Goal: Obtain resource: Download file/media

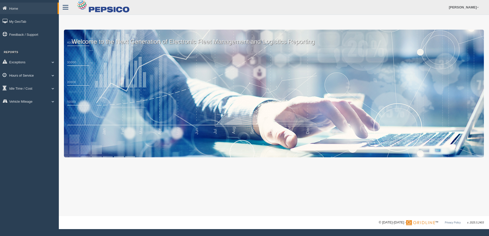
click at [41, 75] on link "Hours of Service" at bounding box center [29, 76] width 59 height 12
click at [26, 97] on link "HOS Violation Audit Reports" at bounding box center [33, 96] width 48 height 9
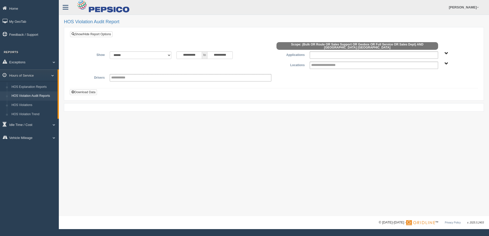
click at [418, 51] on ul at bounding box center [374, 54] width 128 height 7
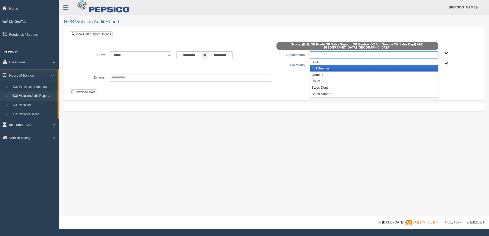
click at [314, 67] on li "Full Service" at bounding box center [374, 68] width 128 height 6
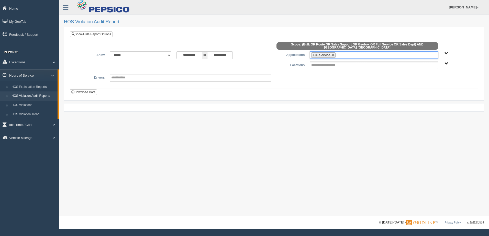
click at [345, 53] on ul "Full Service" at bounding box center [374, 54] width 128 height 7
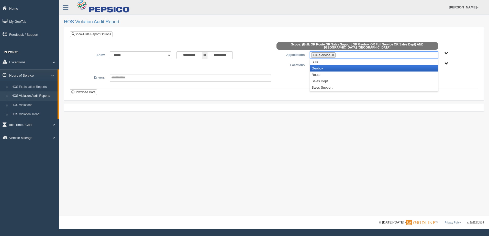
click at [326, 65] on li "Geobox" at bounding box center [374, 68] width 128 height 6
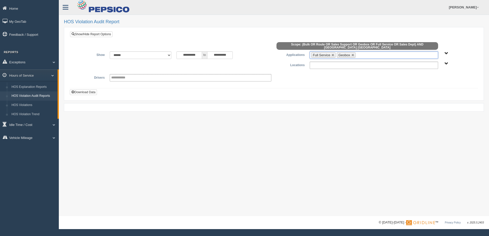
click at [326, 64] on input "text" at bounding box center [328, 65] width 35 height 6
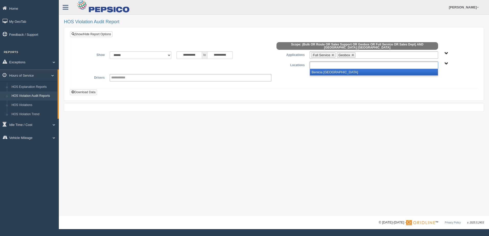
click at [325, 69] on li "Benicia [GEOGRAPHIC_DATA]" at bounding box center [374, 72] width 128 height 6
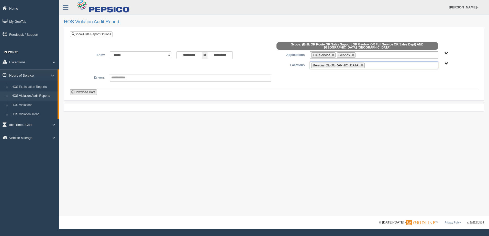
click at [82, 90] on button "Download Data" at bounding box center [83, 93] width 27 height 6
